Goal: Information Seeking & Learning: Learn about a topic

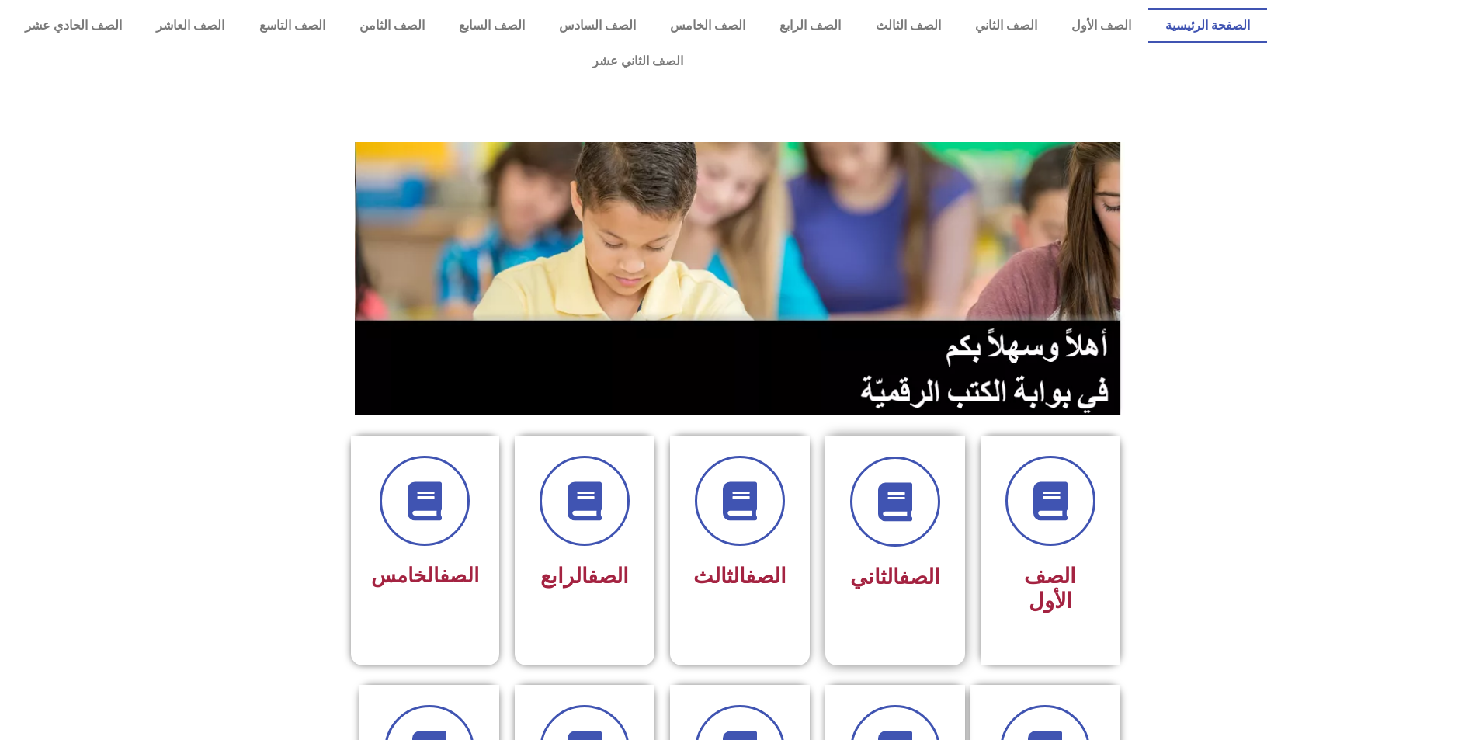
scroll to position [311, 0]
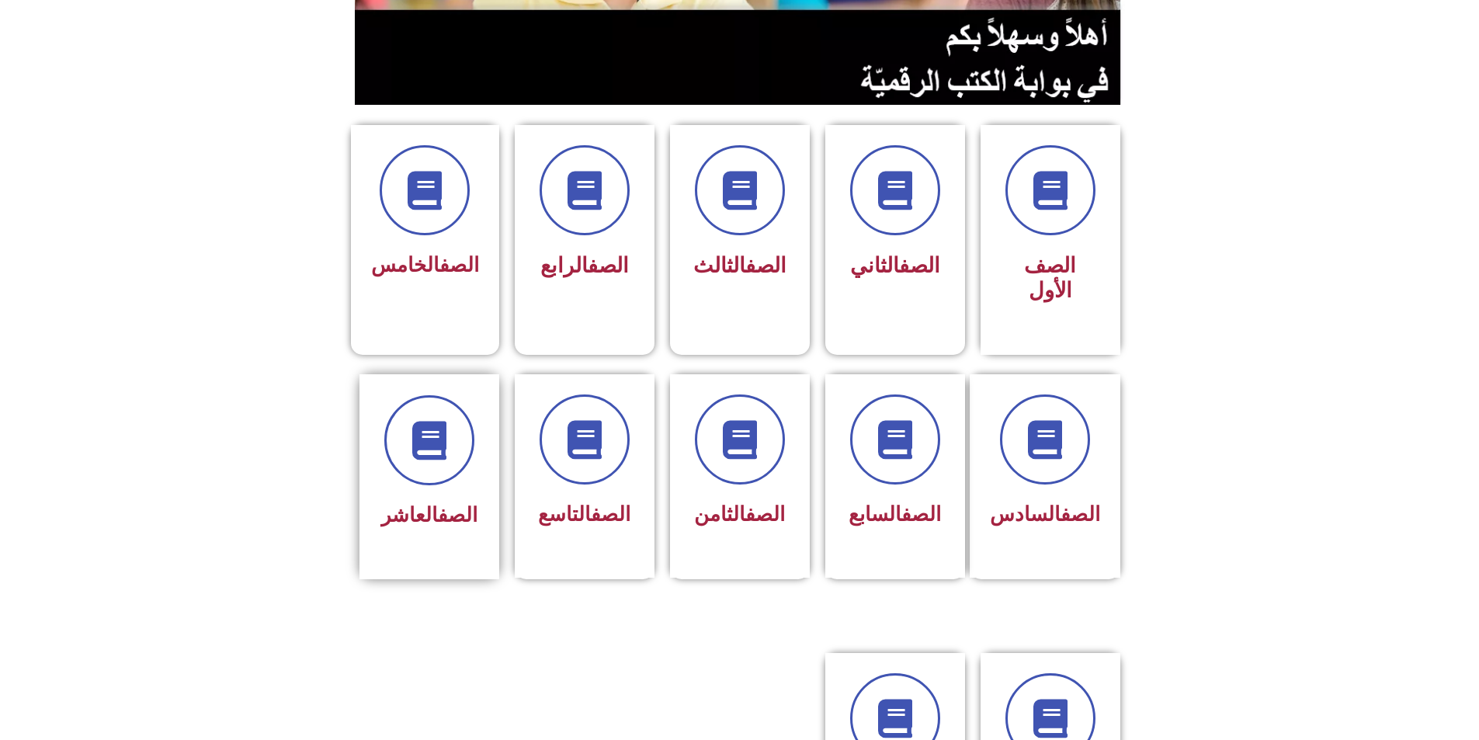
click at [488, 428] on div "الصف العاشر" at bounding box center [429, 476] width 140 height 205
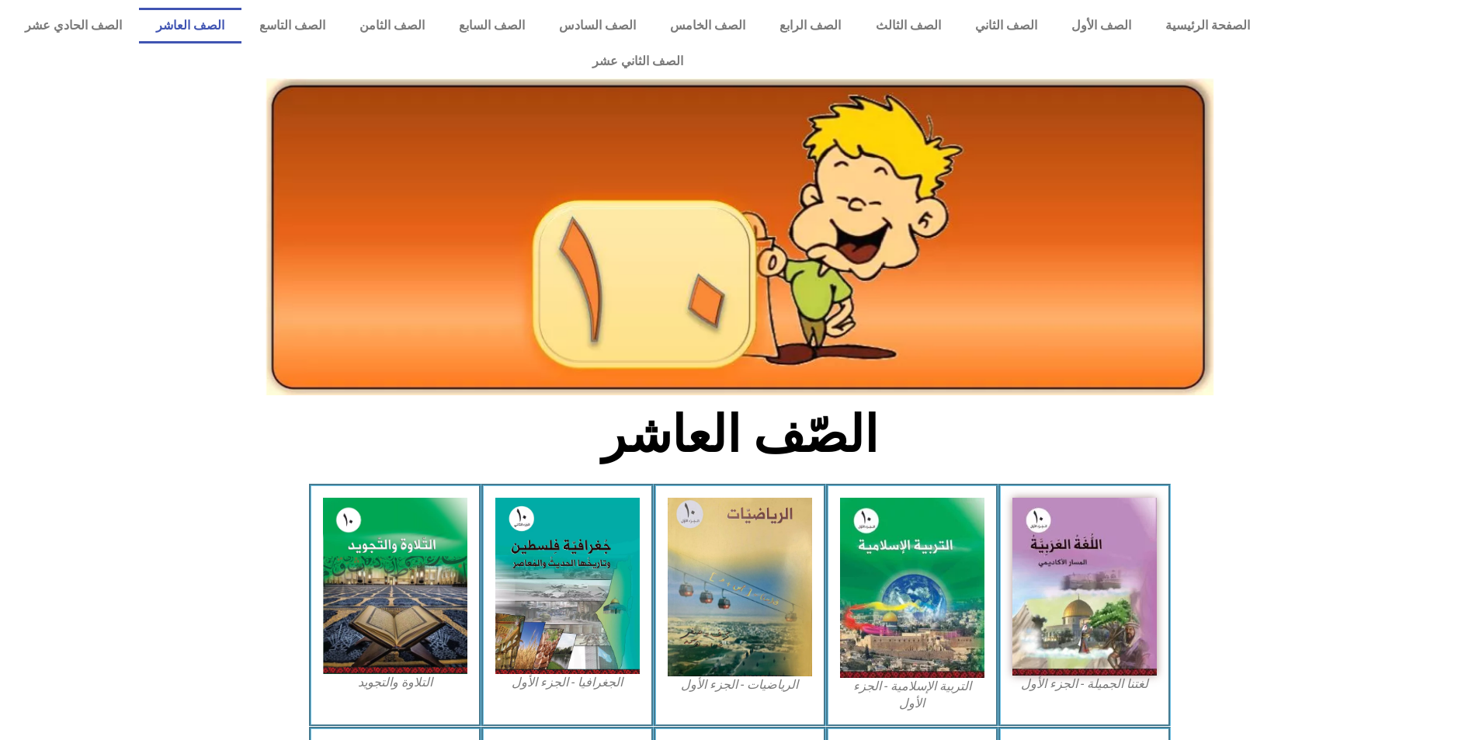
scroll to position [311, 0]
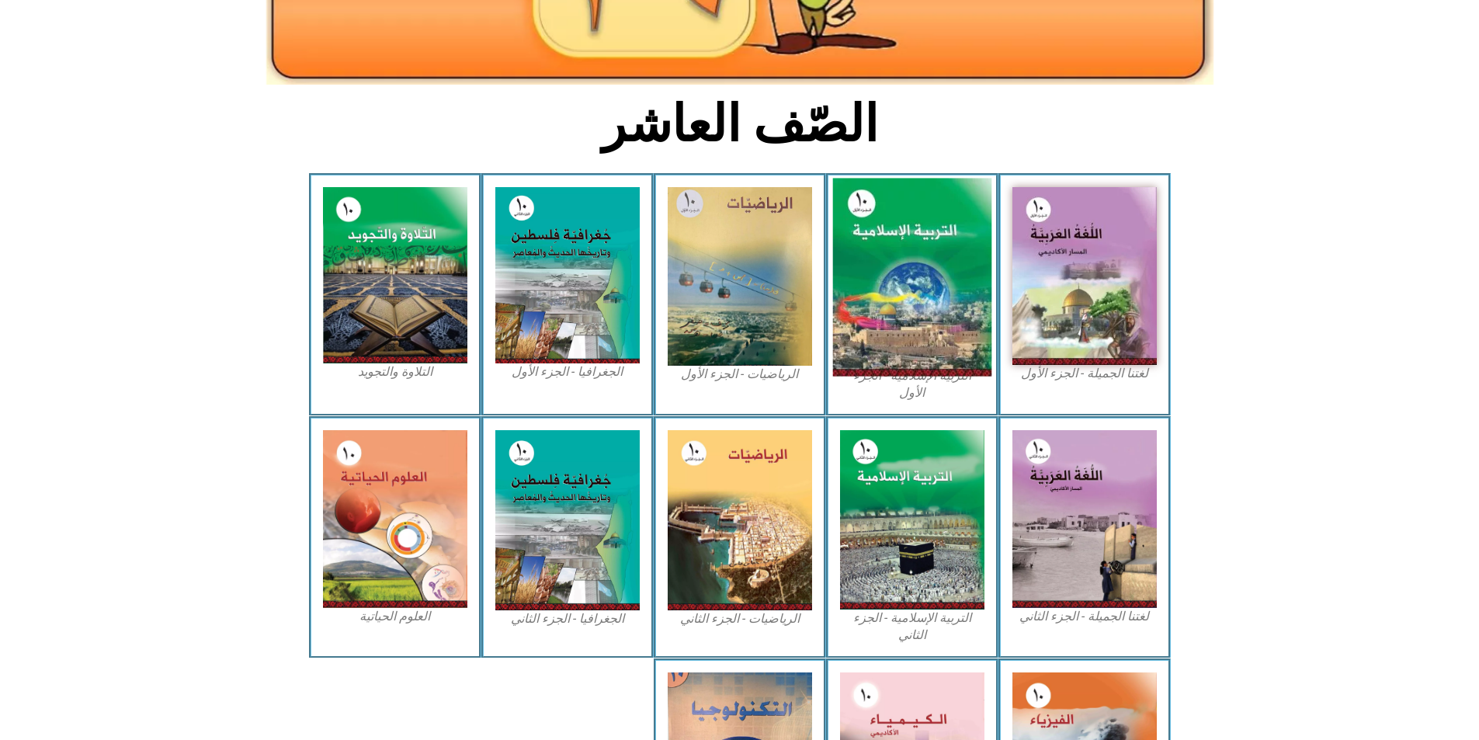
click at [895, 318] on img at bounding box center [911, 278] width 159 height 198
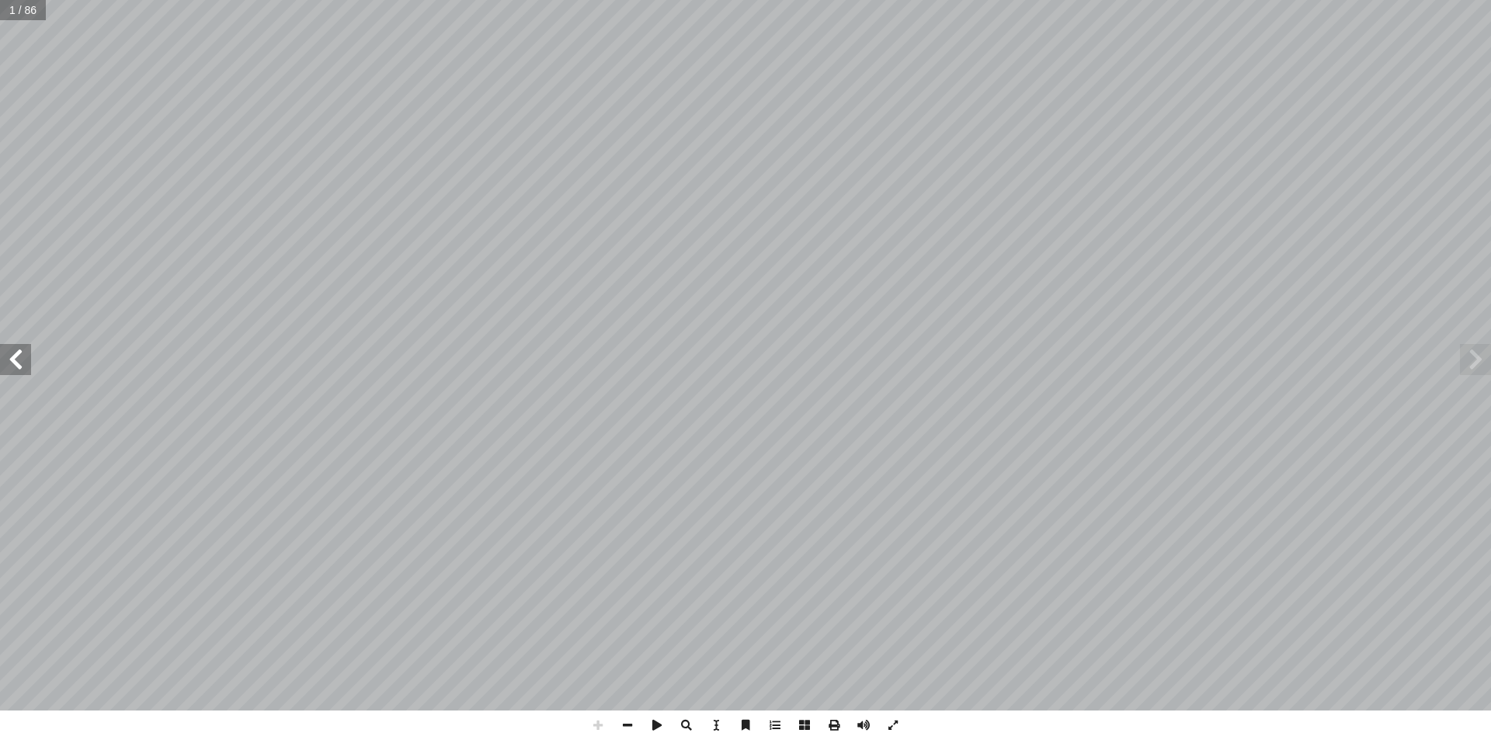
click at [17, 373] on span at bounding box center [15, 359] width 31 height 31
click at [624, 727] on span at bounding box center [628, 725] width 30 height 30
click at [0, 356] on span at bounding box center [15, 359] width 31 height 31
click at [3, 355] on span at bounding box center [15, 359] width 31 height 31
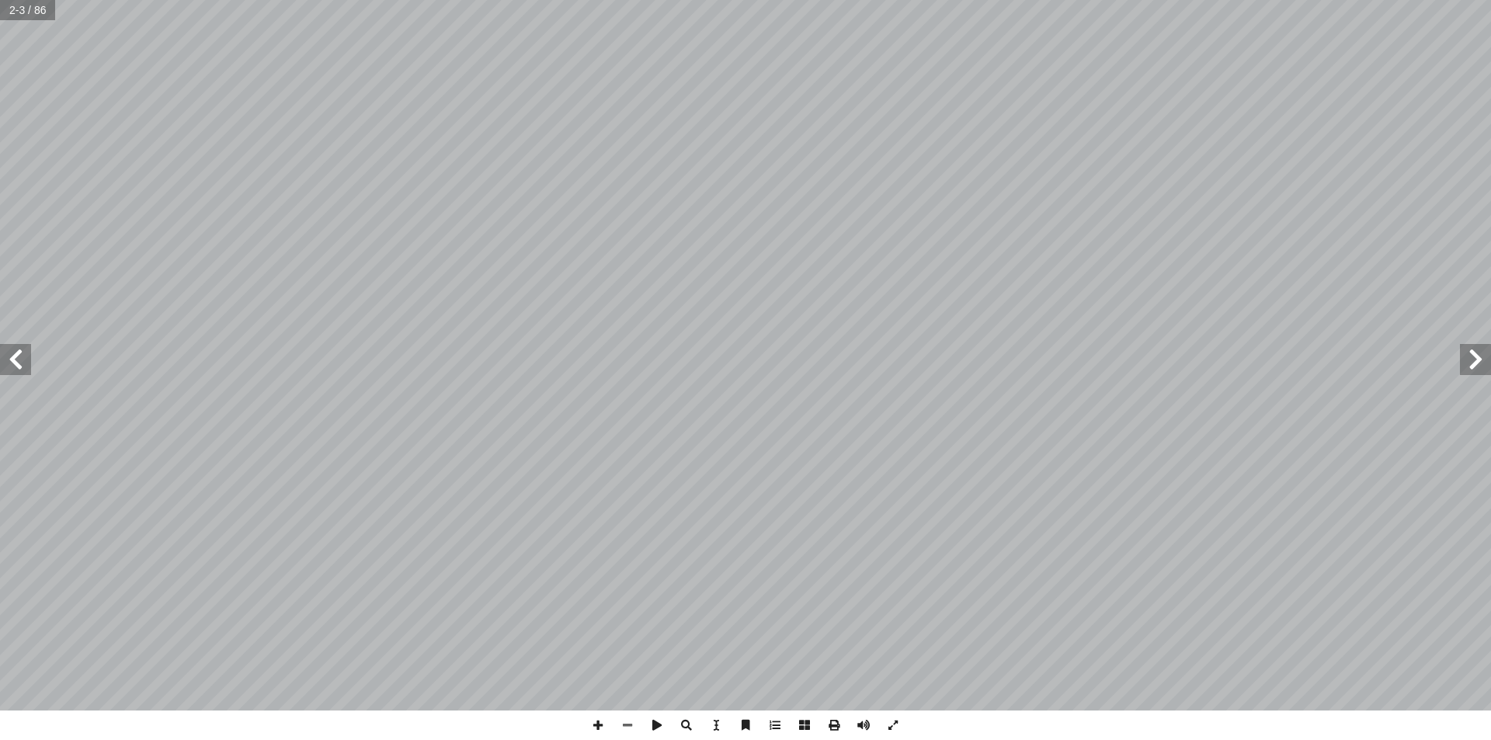
click at [3, 355] on span at bounding box center [15, 359] width 31 height 31
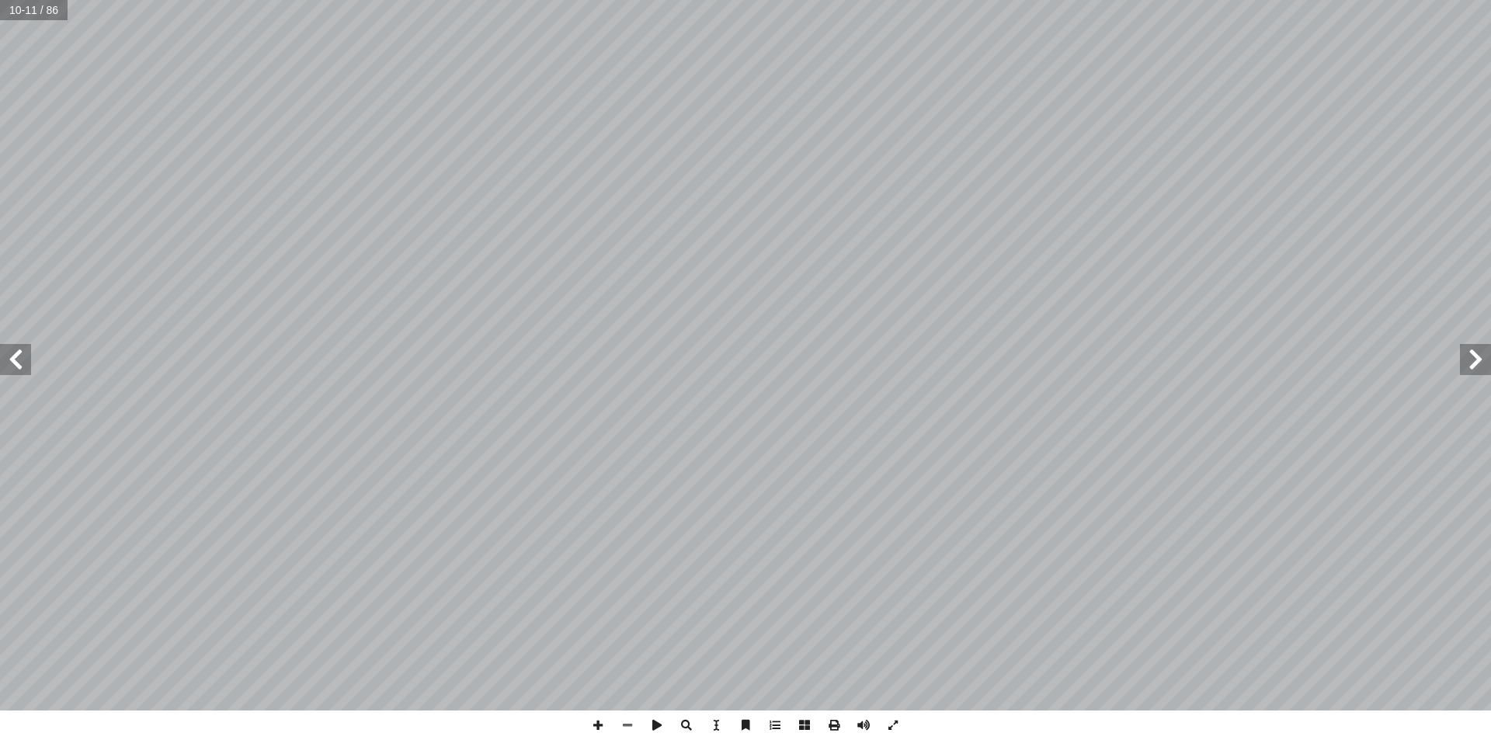
click at [3, 355] on span at bounding box center [15, 359] width 31 height 31
click at [20, 357] on span at bounding box center [15, 359] width 31 height 31
click at [7, 352] on span at bounding box center [15, 359] width 31 height 31
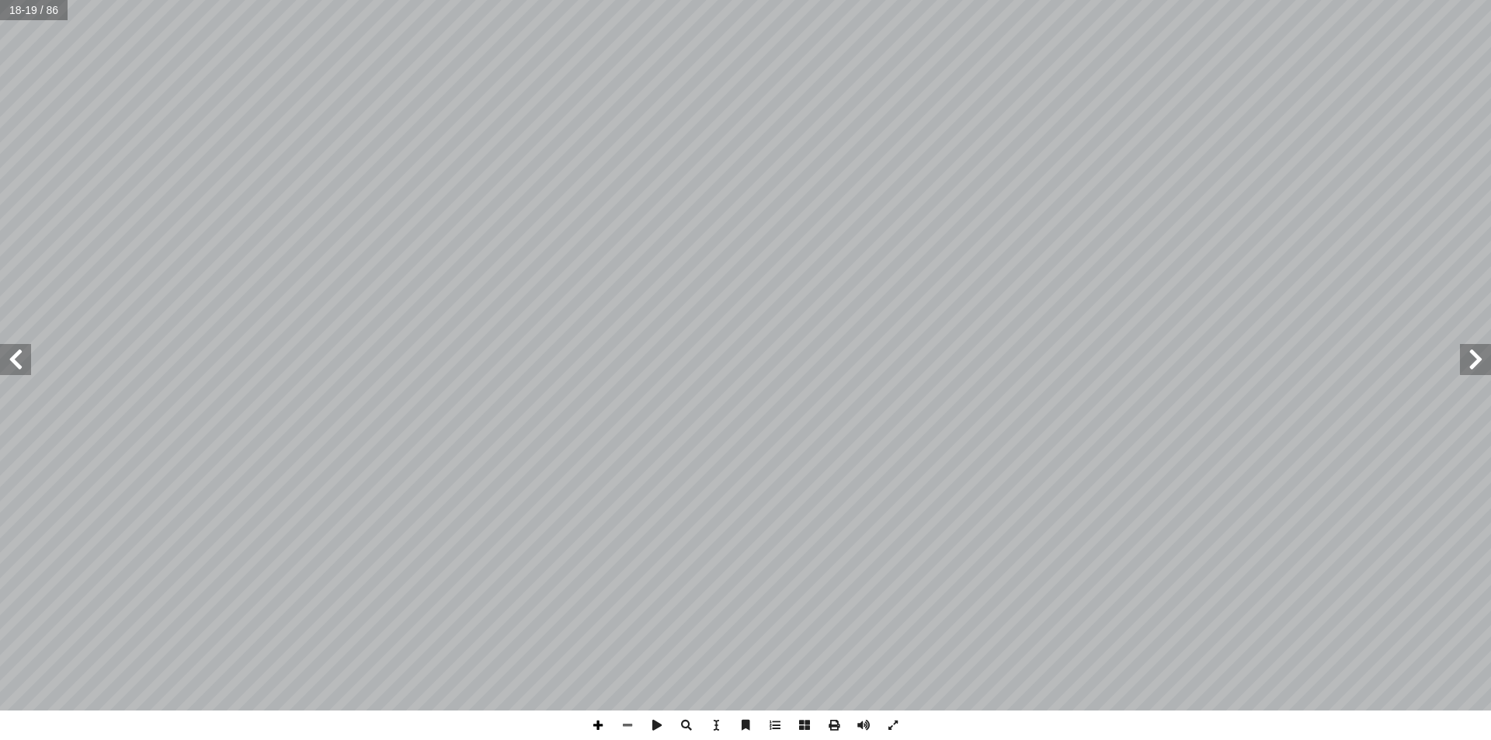
click at [605, 727] on span at bounding box center [598, 725] width 30 height 30
click at [14, 363] on span at bounding box center [15, 359] width 31 height 31
click at [619, 720] on span at bounding box center [628, 725] width 30 height 30
click at [593, 722] on span at bounding box center [598, 725] width 30 height 30
click at [626, 717] on span at bounding box center [628, 725] width 30 height 30
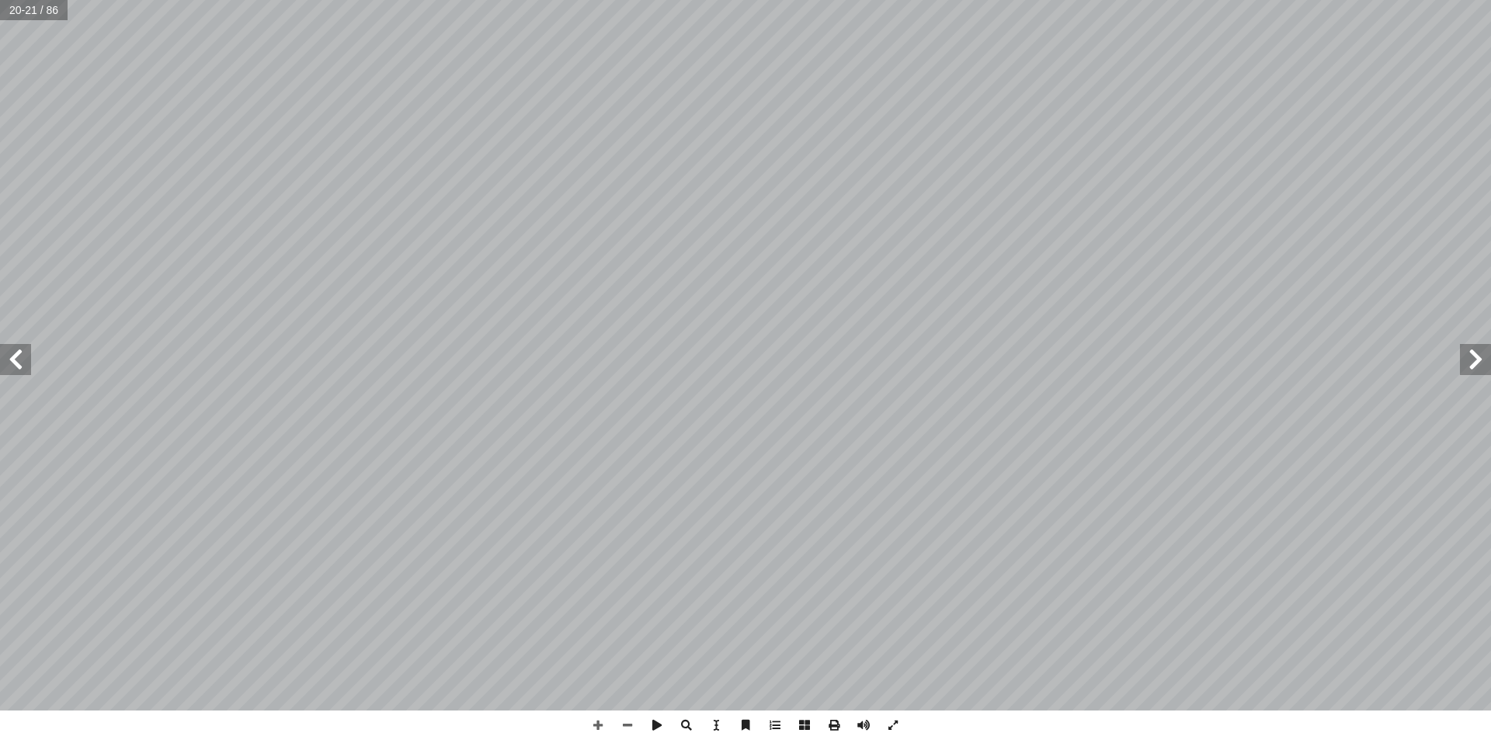
click at [18, 360] on span at bounding box center [15, 359] width 31 height 31
click at [605, 717] on span at bounding box center [598, 725] width 30 height 30
